Goal: Task Accomplishment & Management: Manage account settings

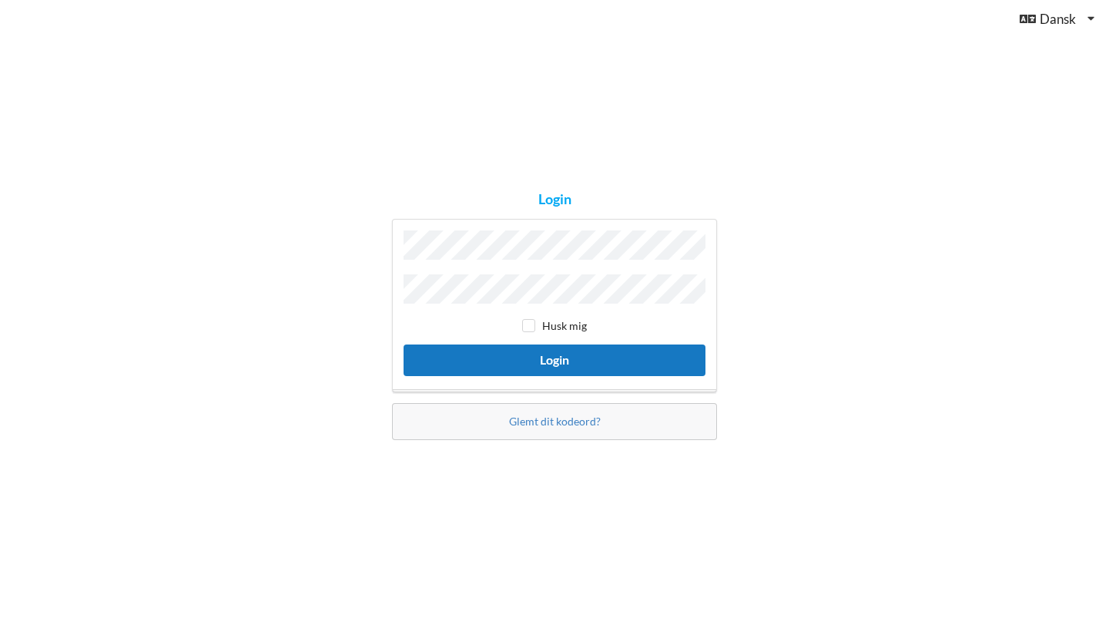
click at [531, 359] on button "Login" at bounding box center [555, 360] width 302 height 32
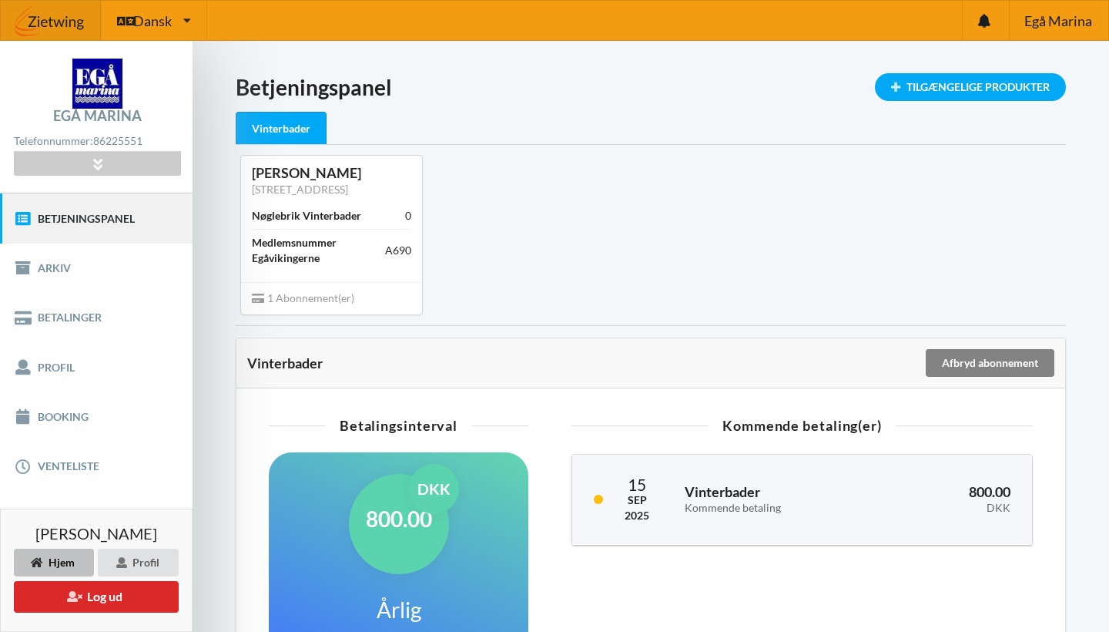
click at [968, 363] on div "Afbryd abonnement" at bounding box center [990, 363] width 129 height 28
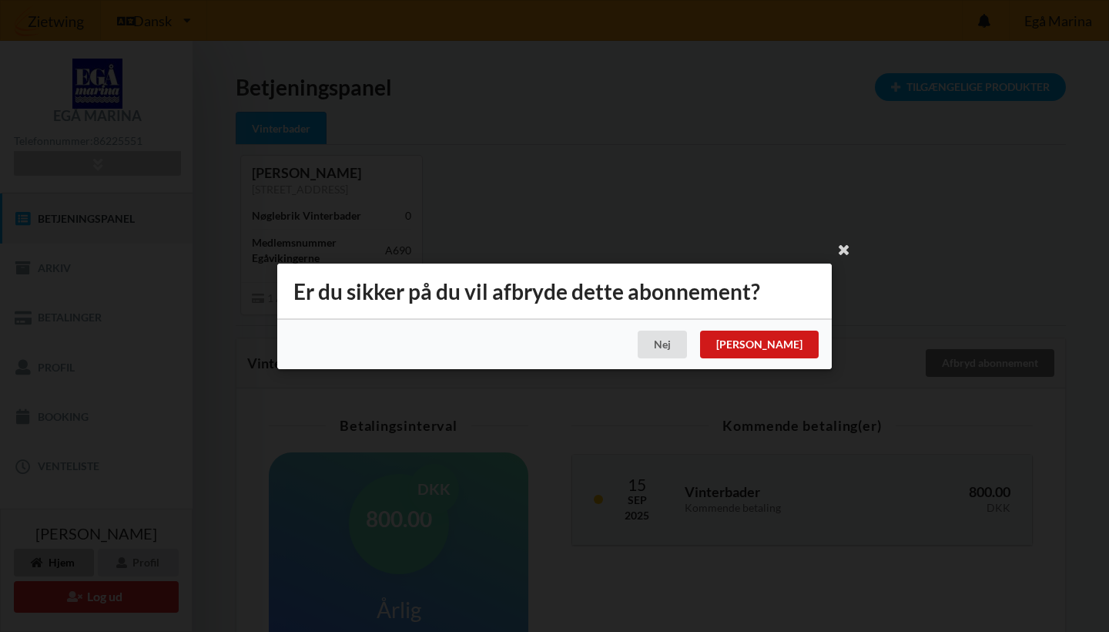
click at [801, 345] on div "[PERSON_NAME]" at bounding box center [759, 345] width 119 height 28
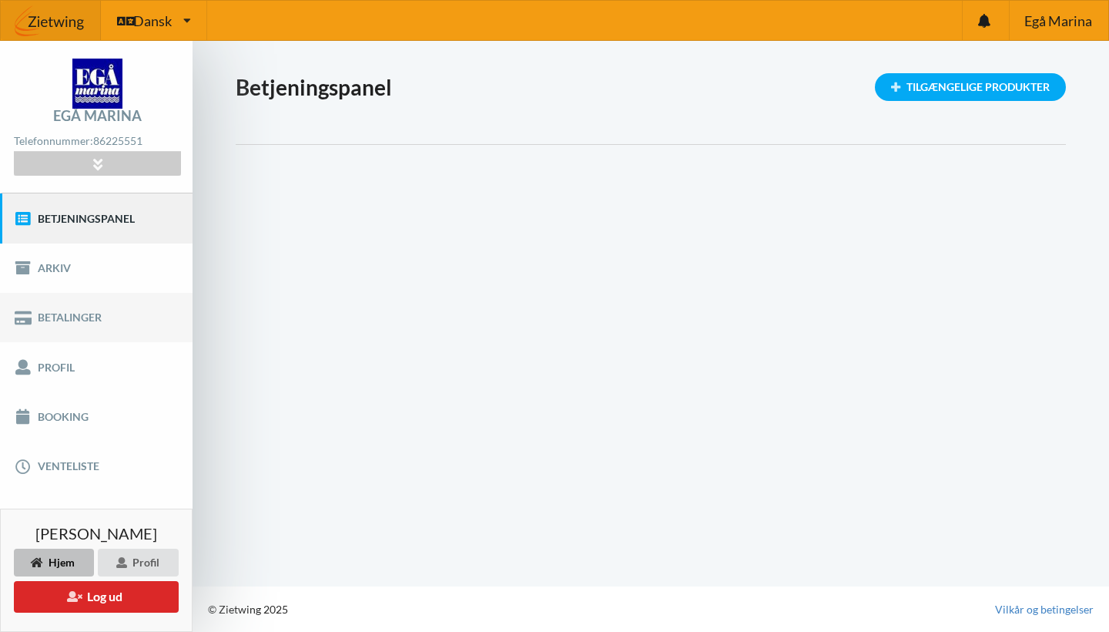
click at [72, 314] on link "Betalinger" at bounding box center [96, 317] width 193 height 49
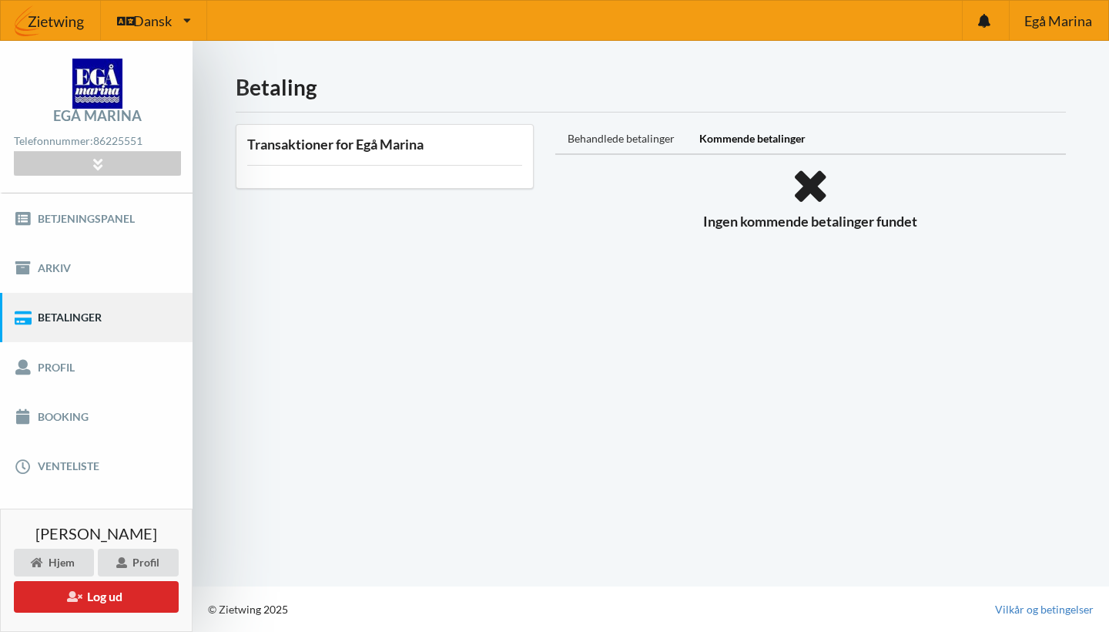
click at [622, 139] on div "Behandlede betalinger" at bounding box center [622, 139] width 132 height 31
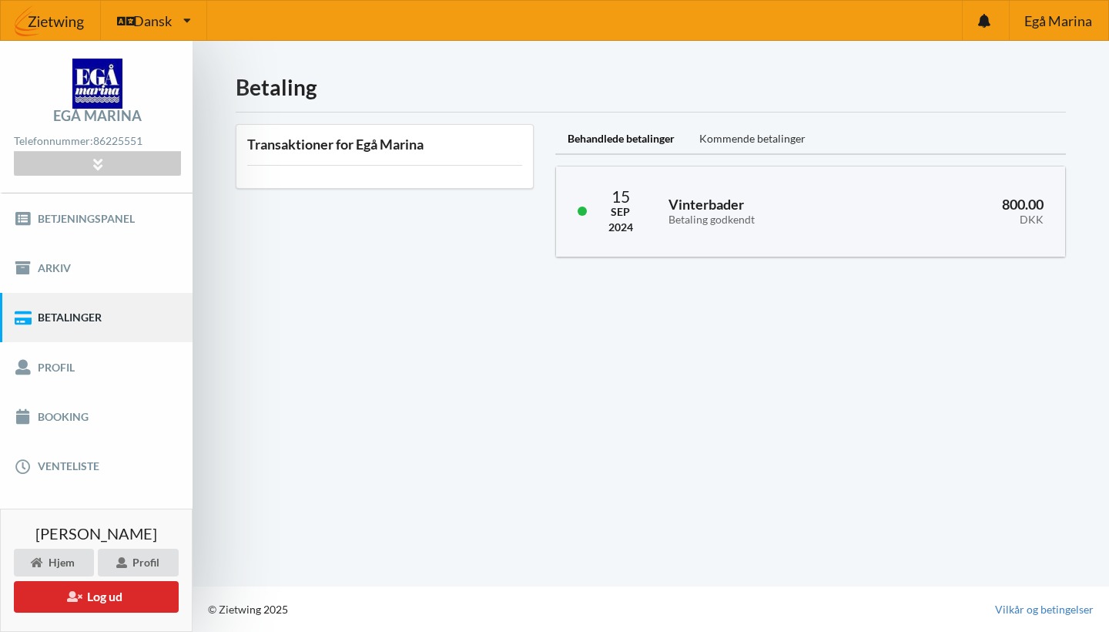
click at [724, 139] on div "Kommende betalinger" at bounding box center [752, 139] width 131 height 31
